Goal: Task Accomplishment & Management: Use online tool/utility

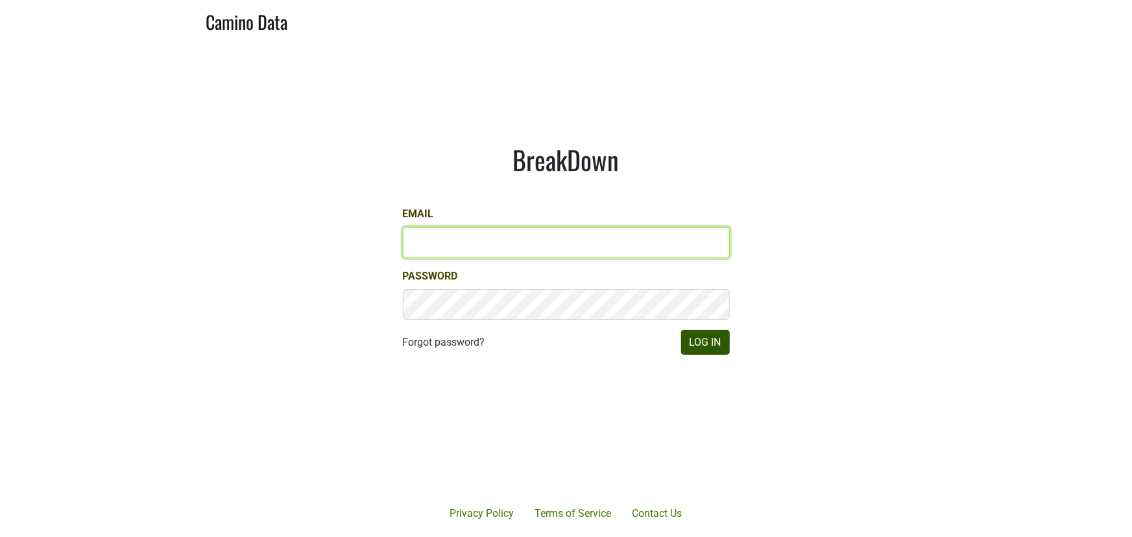
type input "[PERSON_NAME][EMAIL_ADDRESS][DOMAIN_NAME]"
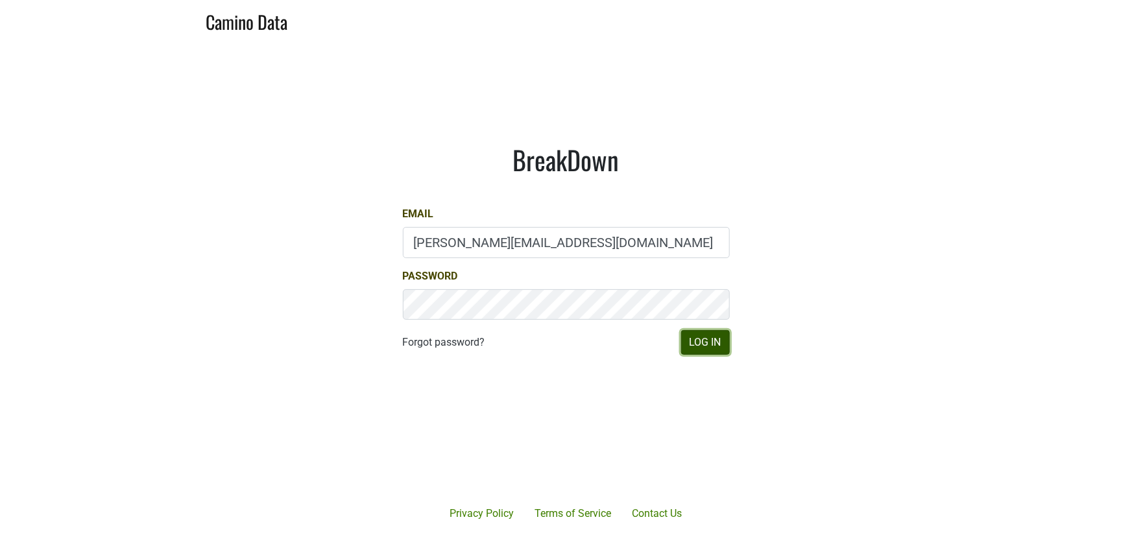
click at [721, 337] on button "Log In" at bounding box center [705, 342] width 49 height 25
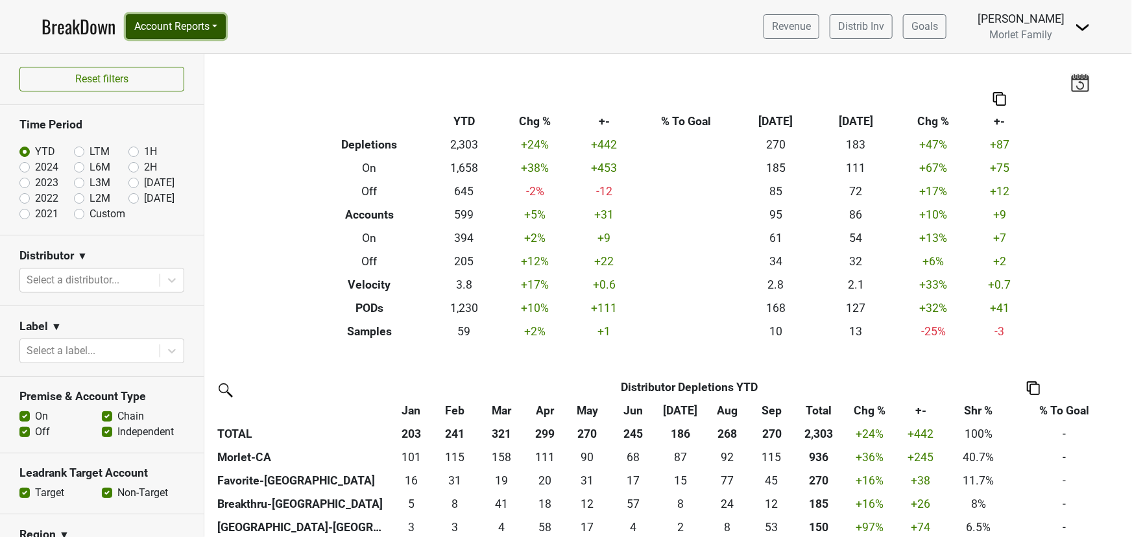
click at [193, 30] on button "Account Reports" at bounding box center [176, 26] width 100 height 25
click at [192, 27] on button "Account Reports" at bounding box center [176, 26] width 100 height 25
click at [174, 23] on button "Account Reports" at bounding box center [176, 26] width 100 height 25
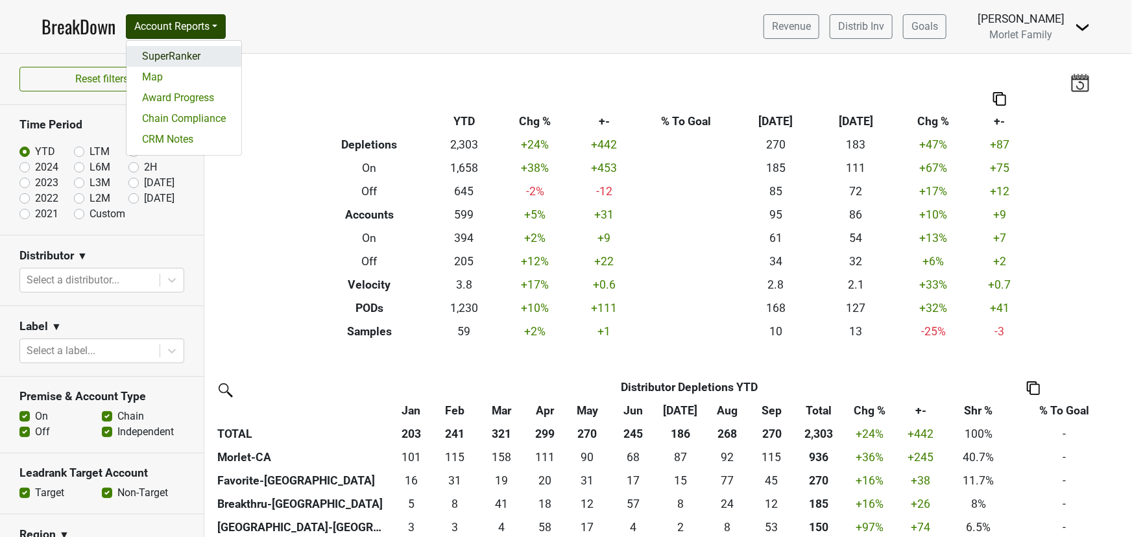
click at [186, 54] on link "SuperRanker" at bounding box center [184, 56] width 115 height 21
